Goal: Task Accomplishment & Management: Use online tool/utility

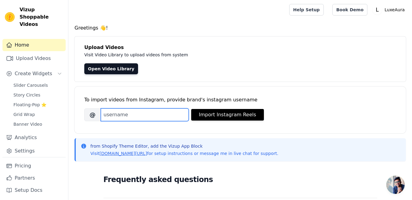
click at [122, 113] on input "Brand's Instagram Username" at bounding box center [145, 115] width 88 height 13
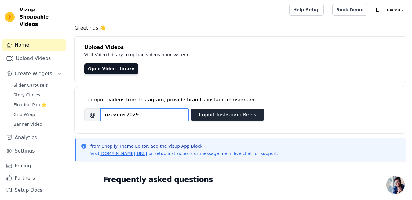
type input "luxeaura.2029"
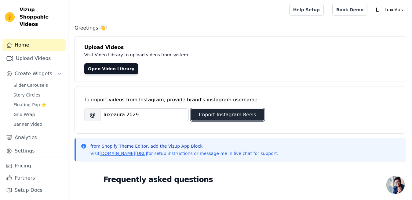
click at [203, 113] on button "Import Instagram Reels" at bounding box center [227, 115] width 73 height 12
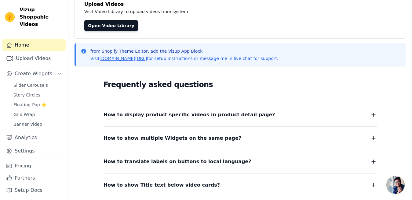
scroll to position [90, 0]
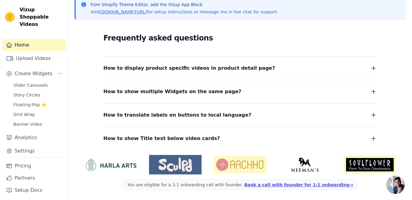
click at [374, 81] on div "How to show multiple Widgets on the same page? In the input text box, Widget Na…" at bounding box center [239, 88] width 273 height 16
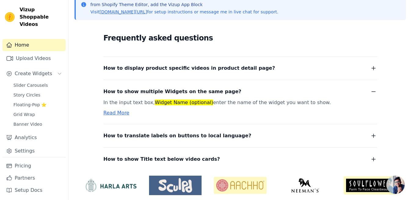
click at [375, 95] on icon "button" at bounding box center [372, 91] width 7 height 7
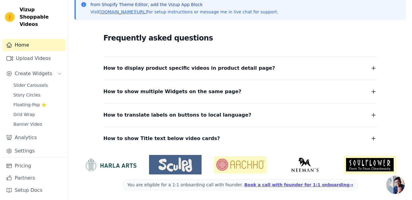
click at [372, 67] on icon "button" at bounding box center [372, 68] width 7 height 7
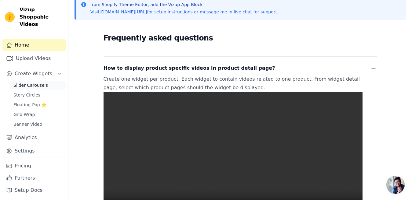
click at [38, 81] on link "Slider Carousels" at bounding box center [38, 85] width 56 height 9
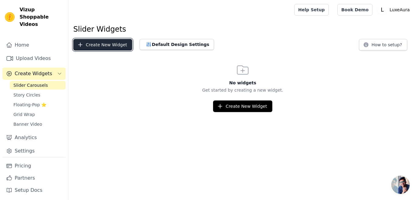
click at [95, 47] on button "Create New Widget" at bounding box center [102, 45] width 59 height 12
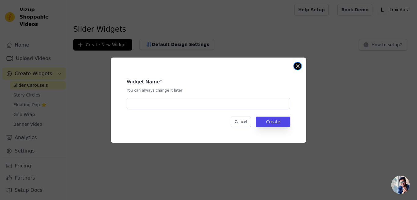
click at [296, 65] on button "Close modal" at bounding box center [297, 66] width 7 height 7
